Goal: Task Accomplishment & Management: Manage account settings

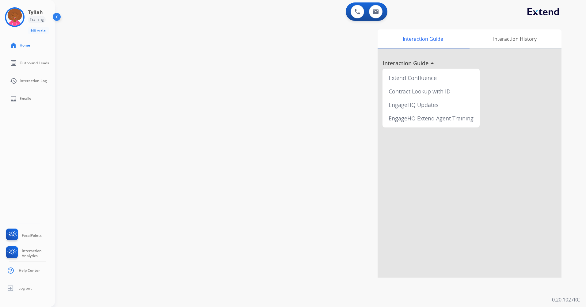
click at [30, 17] on div "Training" at bounding box center [37, 19] width 18 height 7
click at [11, 20] on img at bounding box center [14, 17] width 17 height 17
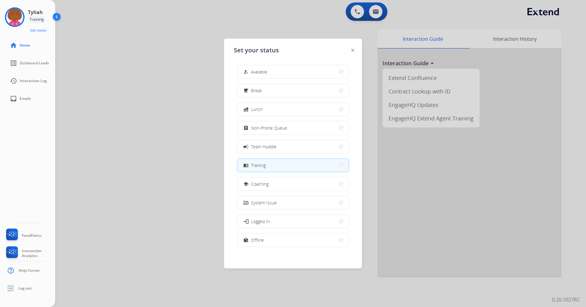
click at [277, 102] on div "how_to_reg Available free_breakfast Break fastfood Lunch assignment Non-Phone Q…" at bounding box center [293, 156] width 118 height 193
click at [279, 105] on button "fastfood Lunch" at bounding box center [293, 109] width 112 height 13
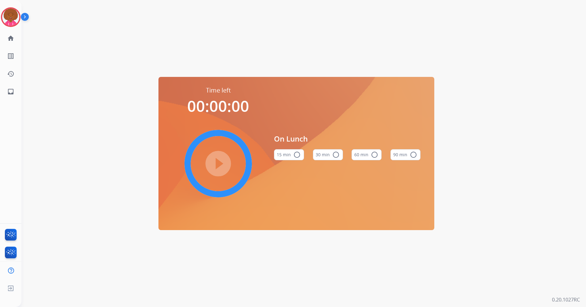
click at [372, 156] on mat-icon "radio_button_unchecked" at bounding box center [374, 154] width 7 height 7
click at [222, 161] on mat-icon "play_circle_filled" at bounding box center [218, 163] width 7 height 7
